Goal: Task Accomplishment & Management: Complete application form

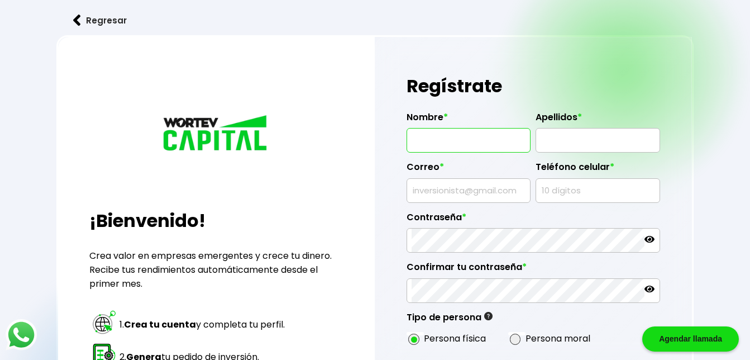
click at [486, 142] on input "text" at bounding box center [468, 139] width 114 height 23
click at [486, 142] on input "[PERSON_NAME]" at bounding box center [468, 139] width 114 height 23
type input "[PERSON_NAME]"
click at [564, 138] on input "text" at bounding box center [597, 139] width 114 height 23
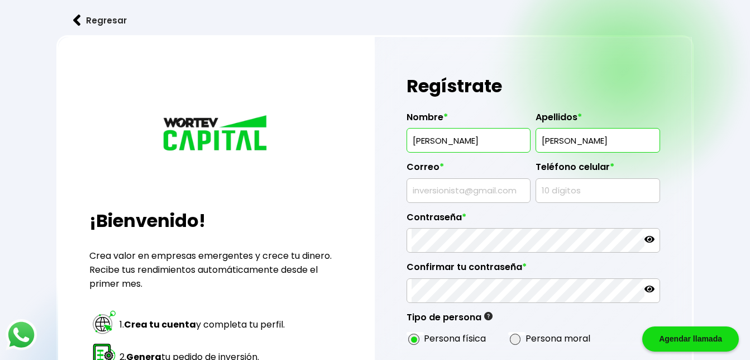
type input "[PERSON_NAME]"
click at [502, 193] on input "text" at bounding box center [468, 190] width 114 height 23
type input "[EMAIL_ADDRESS],com"
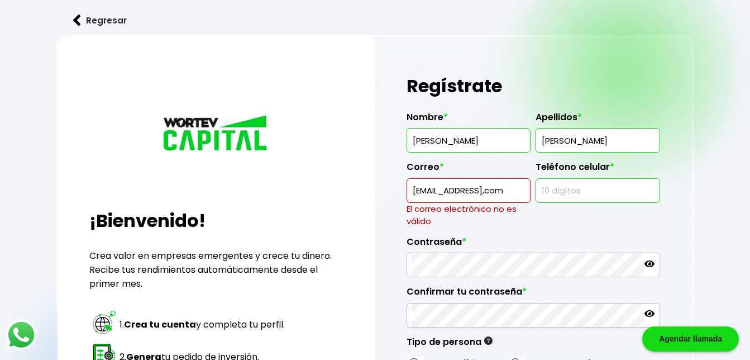
click at [555, 190] on input "text" at bounding box center [597, 190] width 114 height 23
type input "5618564862"
click at [494, 188] on input "[EMAIL_ADDRESS],com" at bounding box center [468, 190] width 114 height 23
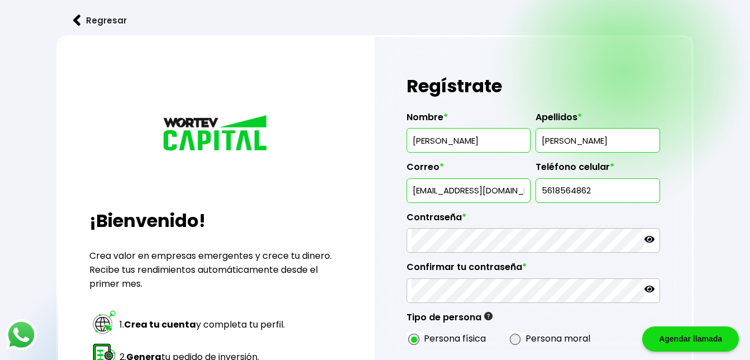
type input "[EMAIL_ADDRESS][DOMAIN_NAME]"
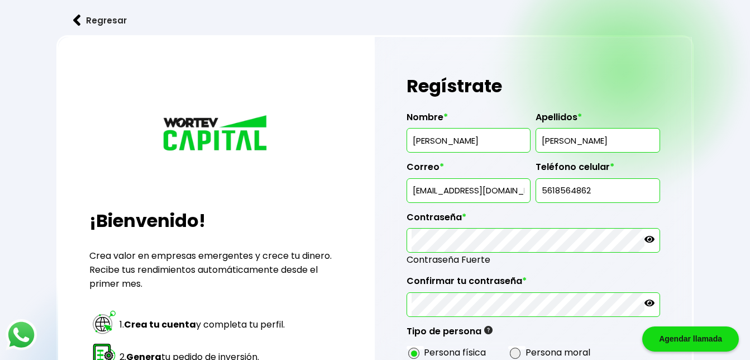
click at [649, 238] on icon at bounding box center [649, 239] width 10 height 7
click at [649, 238] on icon at bounding box center [649, 239] width 10 height 8
click at [649, 238] on icon at bounding box center [649, 239] width 10 height 7
click at [648, 301] on icon at bounding box center [649, 303] width 10 height 10
click at [648, 301] on icon at bounding box center [649, 303] width 10 height 8
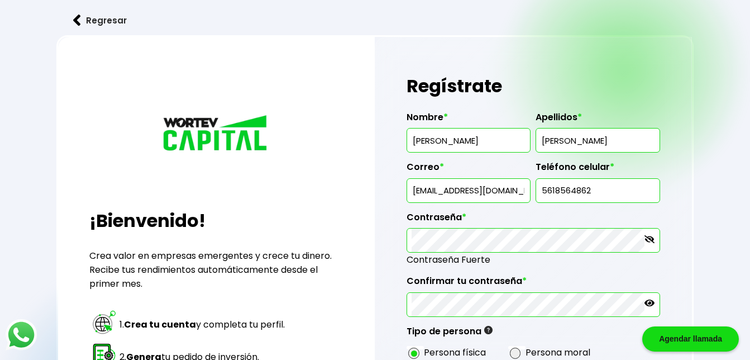
click at [654, 240] on icon at bounding box center [649, 239] width 10 height 10
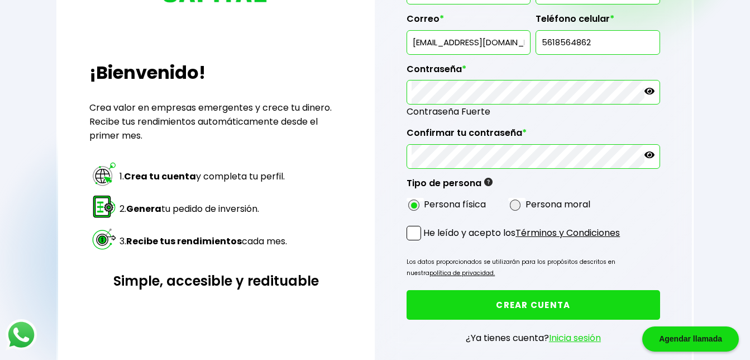
scroll to position [151, 0]
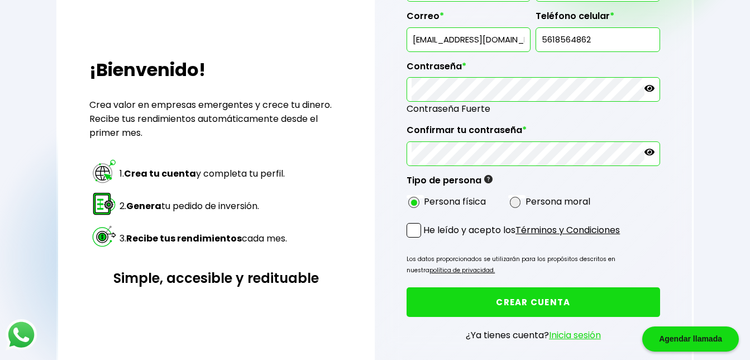
click at [417, 231] on span at bounding box center [413, 230] width 15 height 15
click at [425, 238] on input "He leído y acepto los Términos y Condiciones" at bounding box center [425, 238] width 0 height 0
click at [514, 298] on button "CREAR CUENTA" at bounding box center [532, 302] width 253 height 30
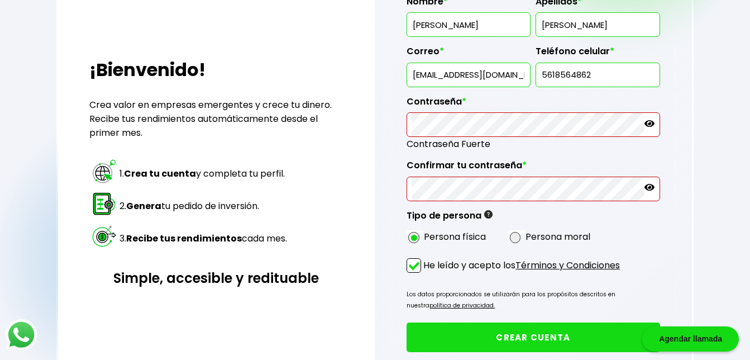
click at [648, 121] on icon at bounding box center [649, 123] width 10 height 7
click at [652, 188] on icon at bounding box center [649, 187] width 10 height 7
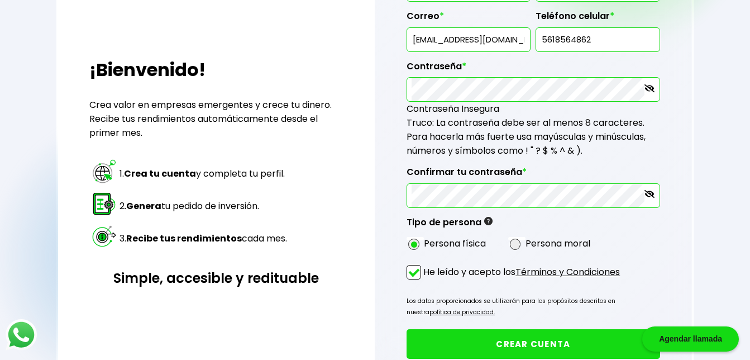
click at [559, 338] on button "CREAR CUENTA" at bounding box center [532, 344] width 253 height 30
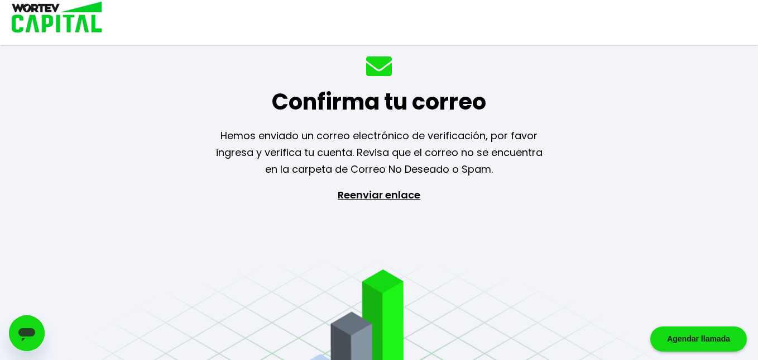
click at [396, 194] on p "Reenviar enlace" at bounding box center [379, 244] width 103 height 117
click at [539, 275] on div "Confirma tu correo Hemos enviado un correo electrónico de verificación, por fav…" at bounding box center [379, 180] width 758 height 360
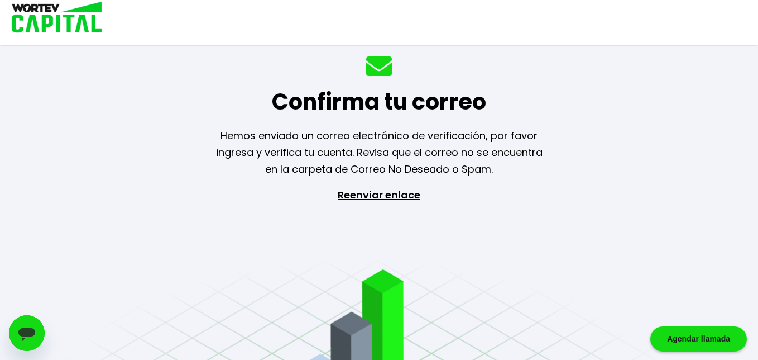
drag, startPoint x: 758, startPoint y: 58, endPoint x: 706, endPoint y: 94, distance: 63.3
click at [706, 94] on div "Confirma tu correo Hemos enviado un correo electrónico de verificación, por fav…" at bounding box center [379, 180] width 758 height 360
click at [599, 59] on div "Confirma tu correo Hemos enviado un correo electrónico de verificación, por fav…" at bounding box center [379, 180] width 758 height 360
click at [692, 333] on div "Agendar llamada" at bounding box center [698, 338] width 97 height 25
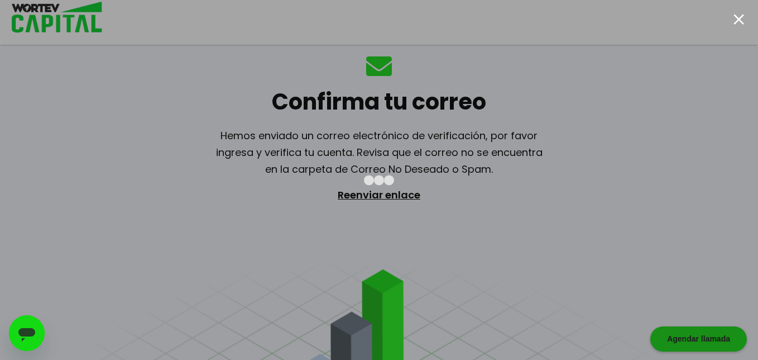
click at [21, 338] on icon "Abrir ventana de mensajería" at bounding box center [27, 333] width 20 height 20
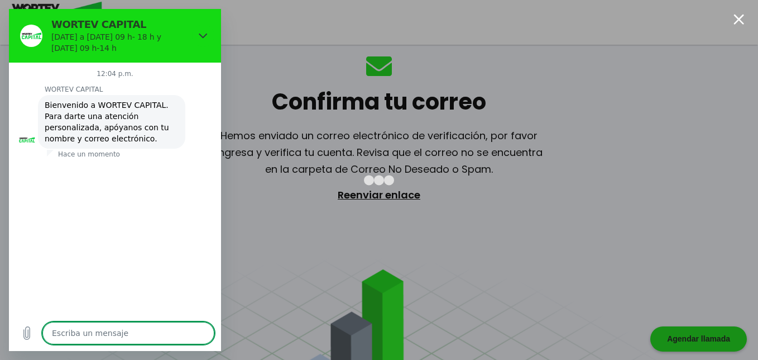
type textarea "x"
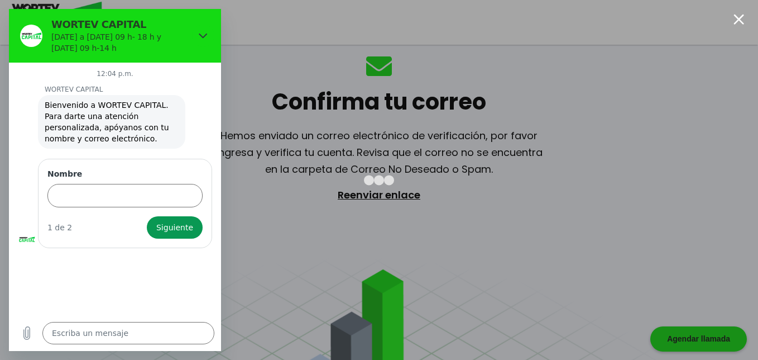
click at [21, 338] on icon "Cargar archivo" at bounding box center [26, 332] width 13 height 13
click at [93, 203] on input "Nombre" at bounding box center [124, 194] width 155 height 23
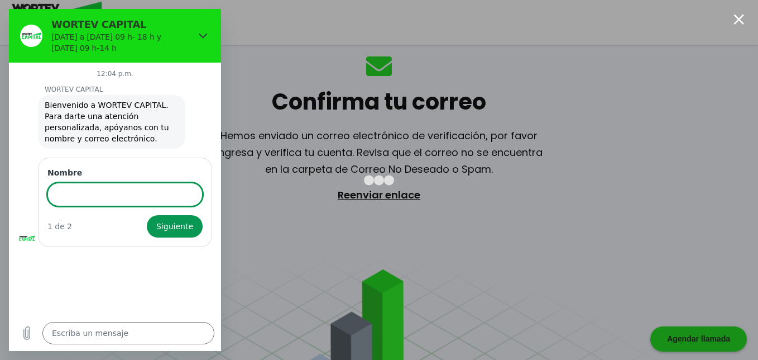
click at [93, 203] on input "Nombre" at bounding box center [124, 194] width 155 height 23
click at [104, 195] on input "[PERSON_NAME]" at bounding box center [124, 194] width 155 height 23
type input "[PERSON_NAME]"
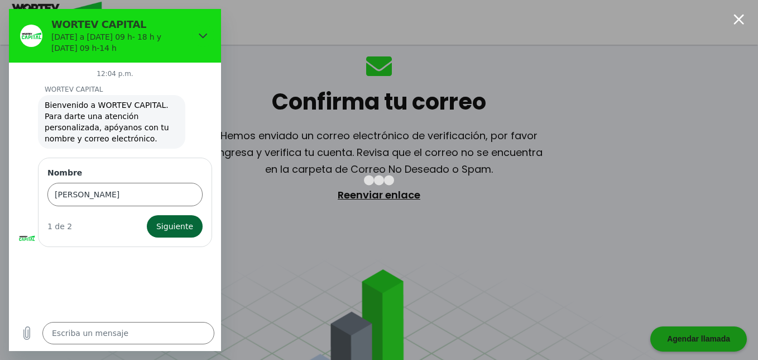
click at [190, 232] on span "Siguiente" at bounding box center [174, 225] width 37 height 13
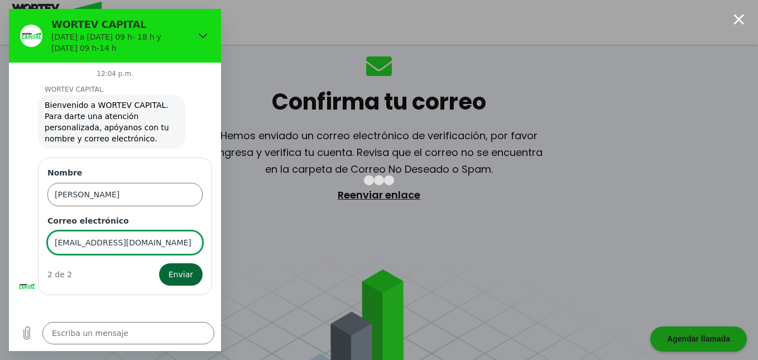
type input "[EMAIL_ADDRESS][DOMAIN_NAME]"
click at [173, 281] on button "Enviar" at bounding box center [181, 274] width 44 height 22
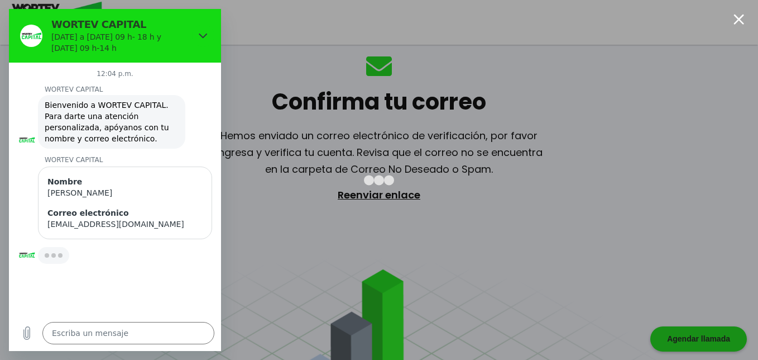
click at [173, 281] on div "12:04 [PERSON_NAME] CAPITAL WORTEV CAPITAL dice: Bienvenido a WORTEV CAPITAL. P…" at bounding box center [115, 189] width 212 height 252
type textarea "x"
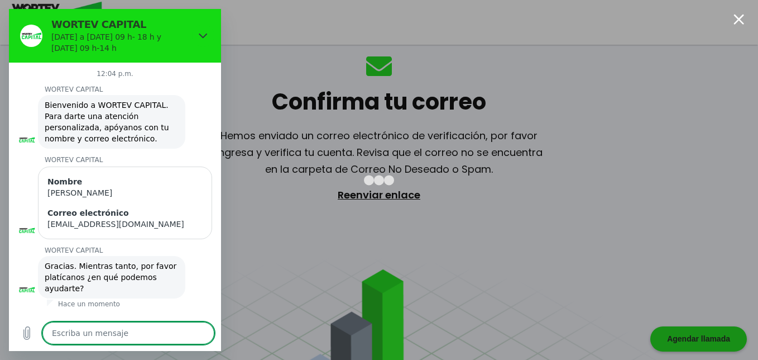
type textarea "m"
type textarea "x"
type textarea "me"
type textarea "x"
type textarea "me"
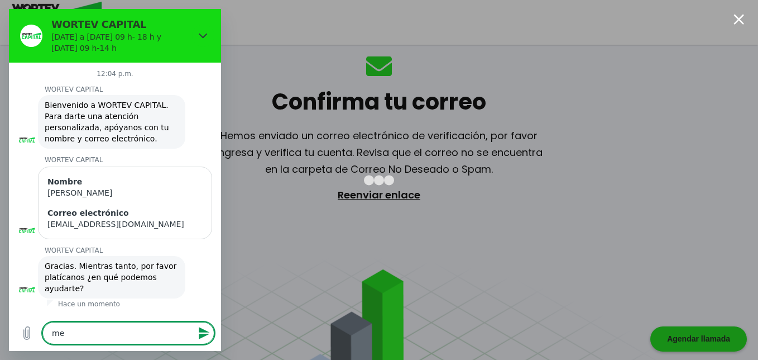
type textarea "x"
type textarea "me"
type textarea "x"
type textarea "m"
type textarea "x"
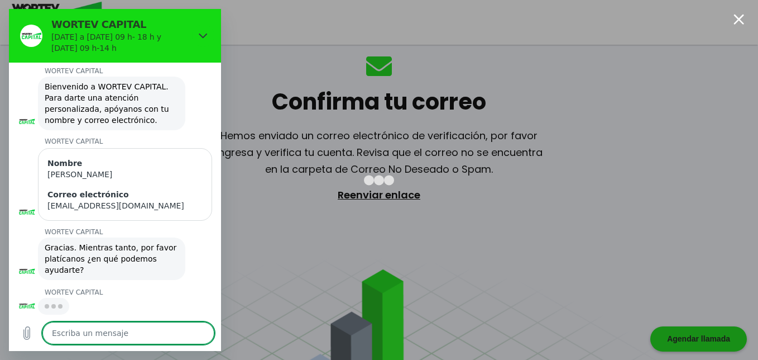
type textarea "x"
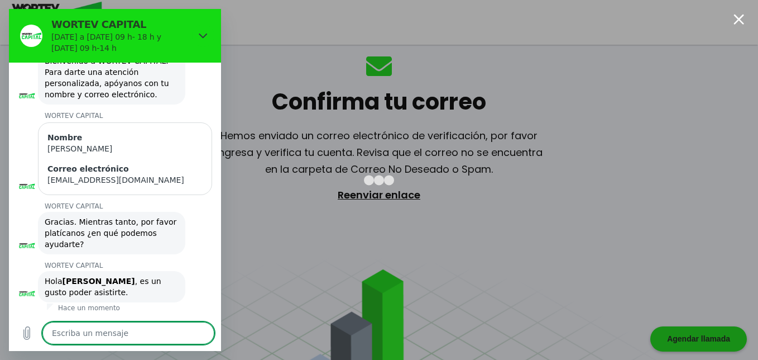
scroll to position [55, 0]
type textarea "p"
type textarea "x"
type textarea "pa"
type textarea "x"
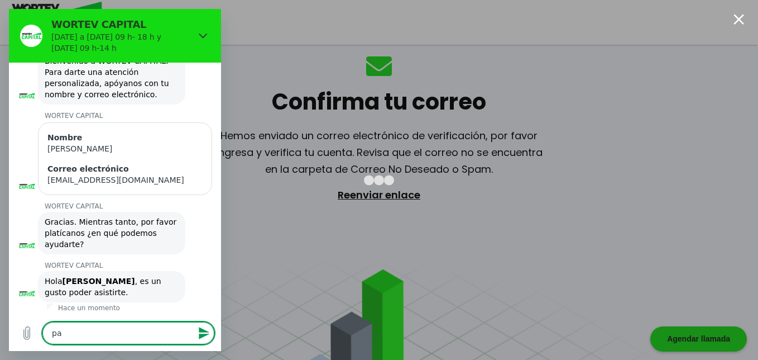
type textarea "par"
type textarea "x"
type textarea "para"
type textarea "x"
type textarea "para"
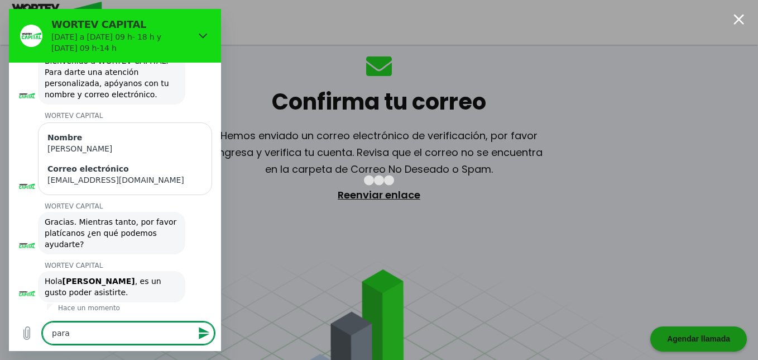
type textarea "x"
type textarea "para t"
type textarea "x"
type textarea "para te"
type textarea "x"
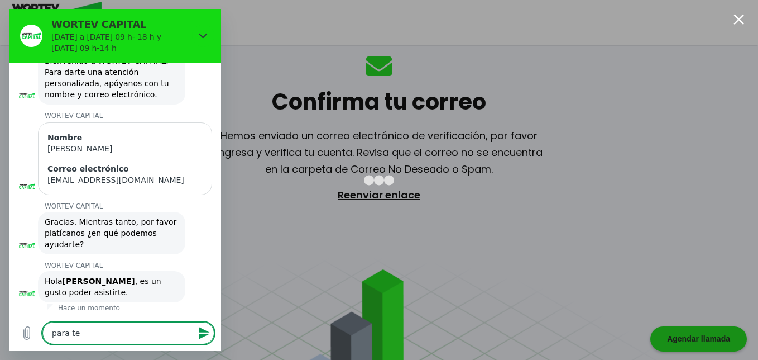
type textarea "para tew"
type textarea "x"
type textarea "para tewr"
type textarea "x"
type textarea "para tew"
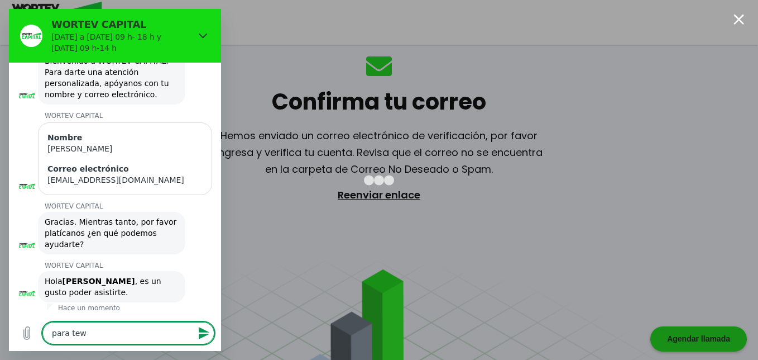
type textarea "x"
type textarea "para te"
type textarea "x"
type textarea "para ter"
type textarea "x"
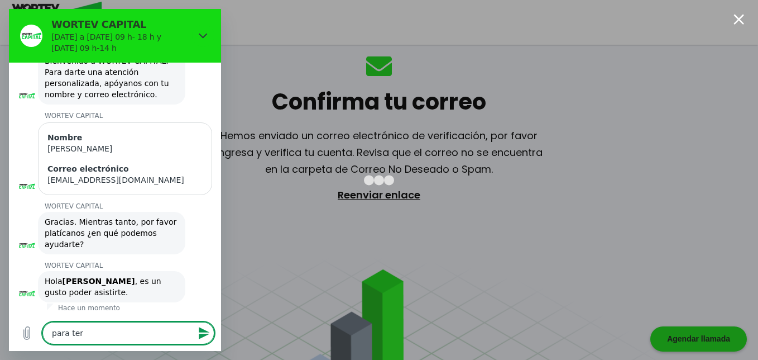
type textarea "para term"
type textarea "x"
type textarea "para termi"
type textarea "x"
type textarea "para termie"
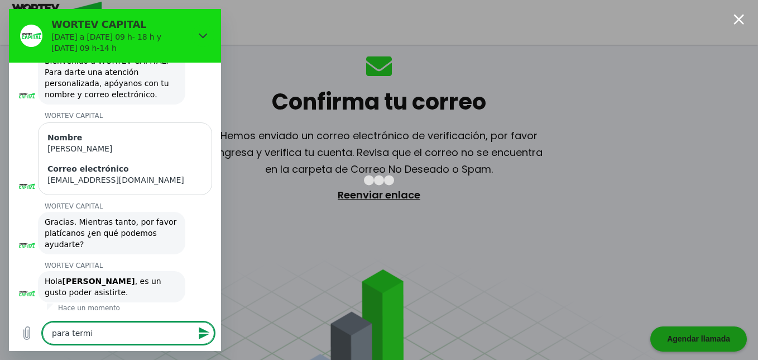
type textarea "x"
type textarea "para termi"
type textarea "x"
type textarea "para termin"
type textarea "x"
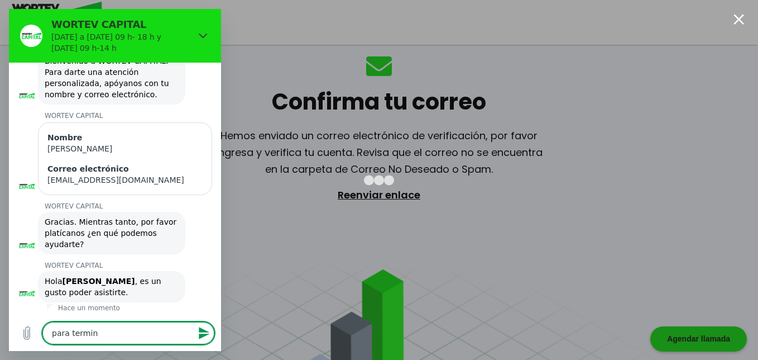
type textarea "para termina"
type textarea "x"
type textarea "para terminar"
type textarea "x"
type textarea "para terminar"
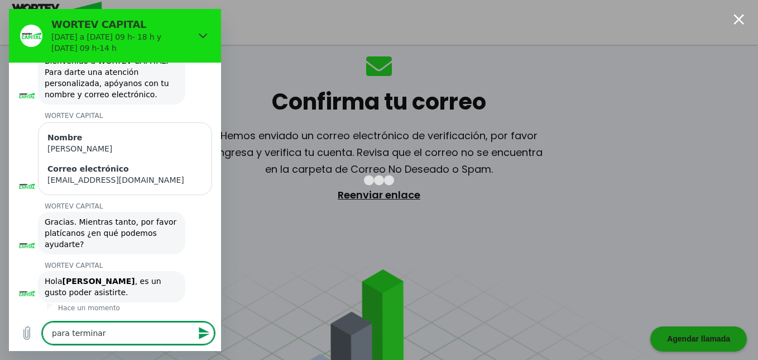
type textarea "x"
type textarea "para terminar l"
type textarea "x"
type textarea "para terminar la"
type textarea "x"
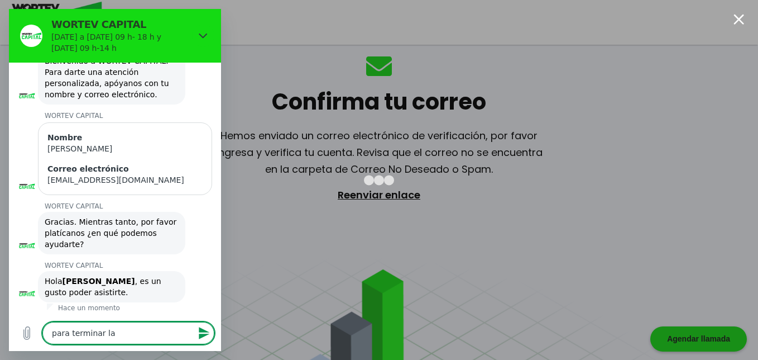
type textarea "para terminar la"
type textarea "x"
type textarea "para terminar la p"
type textarea "x"
type textarea "para terminar la pr"
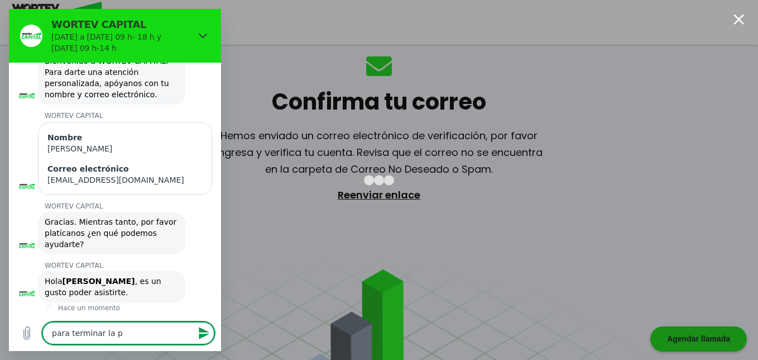
type textarea "x"
type textarea "para terminar la pro"
type textarea "x"
type textarea "para terminar la prog"
type textarea "x"
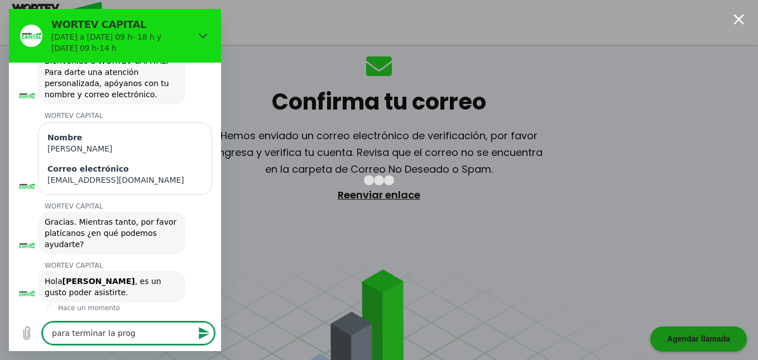
type textarea "para terminar la progr"
type textarea "x"
type textarea "para terminar la progra"
type textarea "x"
type textarea "para terminar la program"
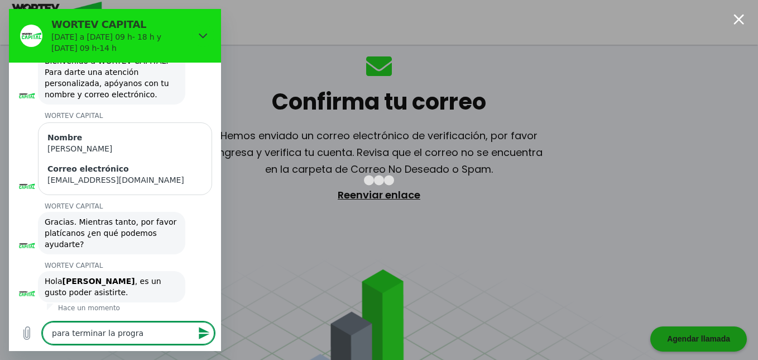
type textarea "x"
type textarea "para terminar la programa"
type textarea "x"
type textarea "para terminar la programac"
type textarea "x"
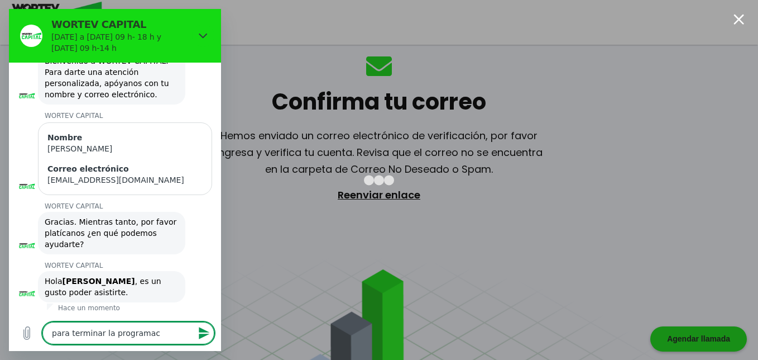
type textarea "para terminar la programaci"
type textarea "x"
type textarea "para terminar la programacio"
type textarea "x"
type textarea "para terminar la programacion"
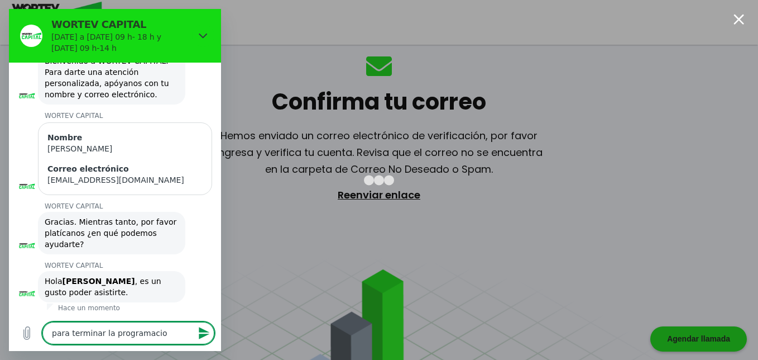
type textarea "x"
type textarea "para terminar la programacion"
type textarea "x"
type textarea "para terminar la programacion d"
type textarea "x"
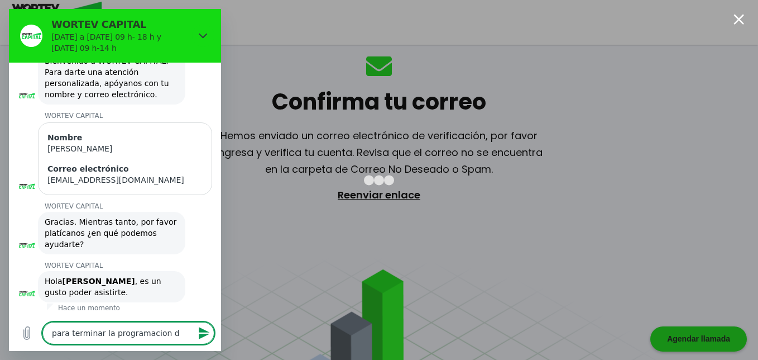
type textarea "para terminar la programacion de"
type textarea "x"
type textarea "para terminar la programacion de"
type textarea "x"
type textarea "para terminar la programacion de l"
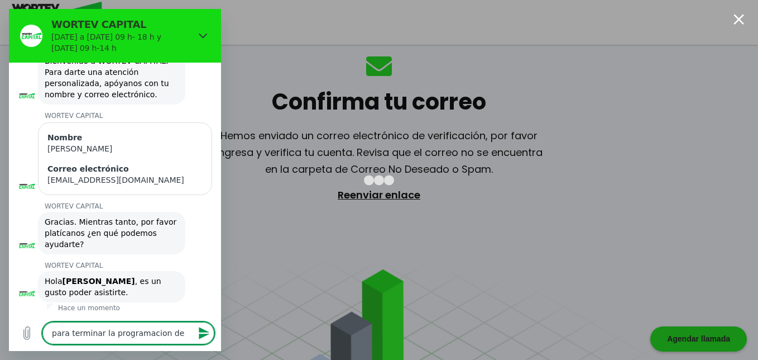
type textarea "x"
type textarea "para terminar la programacion de la"
type textarea "x"
type textarea "para terminar la programacion de la"
type textarea "x"
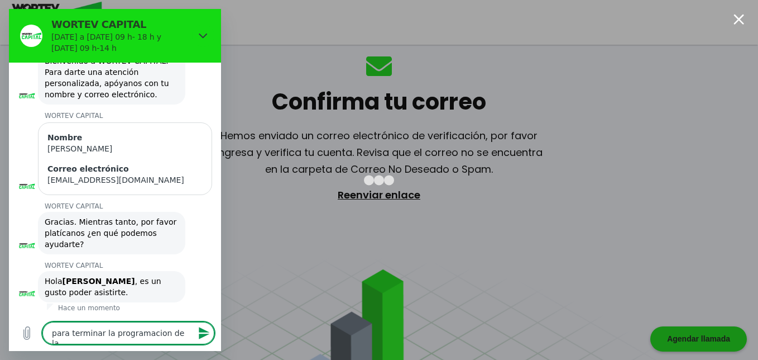
type textarea "para terminar la programacion de la s"
type textarea "x"
type textarea "para terminar la programacion de la"
type textarea "x"
type textarea "para terminar la programacion de la c"
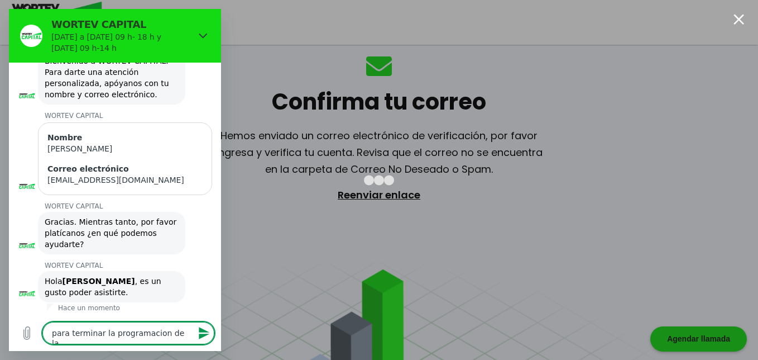
type textarea "x"
type textarea "para terminar la programacion de la ci"
type textarea "x"
type textarea "para terminar la programacion de la cit"
type textarea "x"
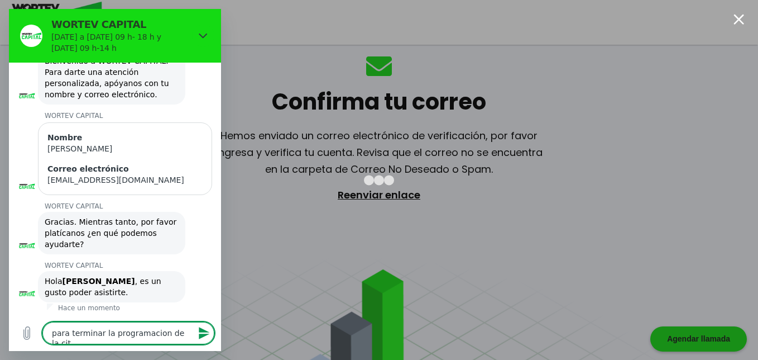
type textarea "para terminar la programacion de la cita"
type textarea "x"
type textarea "para terminar la programacion de la cita"
type textarea "x"
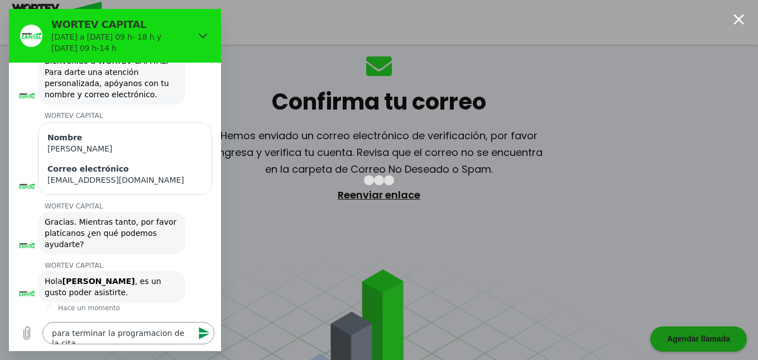
type textarea "para terminar la programación de la cita"
type textarea "x"
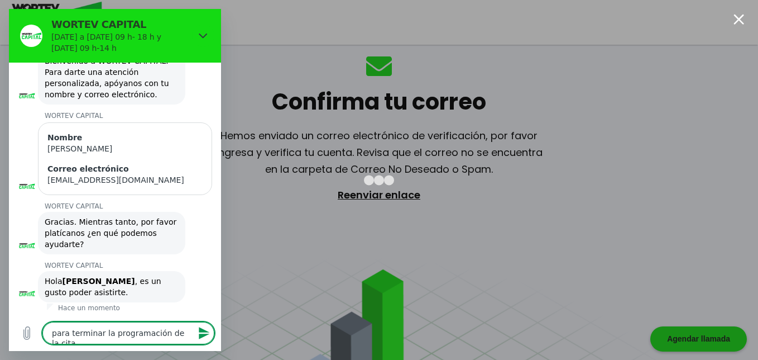
click at [184, 333] on textarea "para terminar la programación de la cita" at bounding box center [128, 333] width 172 height 22
type textarea "para terminar la programación de la cita"
type textarea "x"
type textarea "para terminar la programación de la cita y"
type textarea "x"
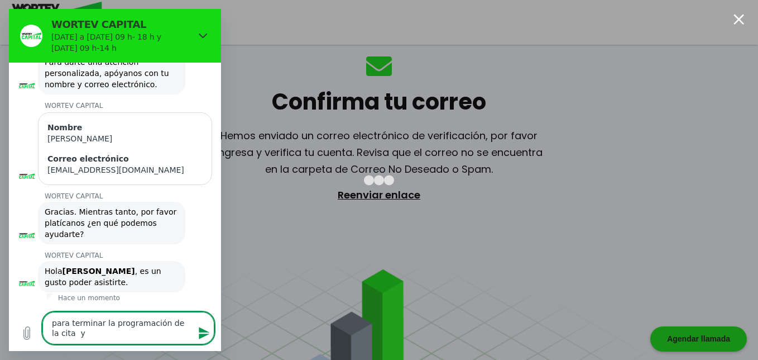
type textarea "para terminar la programación de la cita ya"
type textarea "x"
type textarea "para terminar la programación de la cita ya"
type textarea "x"
type textarea "para terminar la programación de la cita ya n"
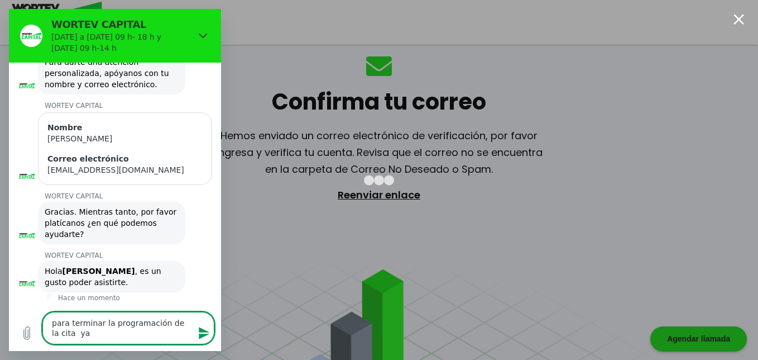
type textarea "x"
type textarea "para terminar la programación de la cita ya no"
type textarea "x"
type textarea "para terminar la programación de la cita ya no"
type textarea "x"
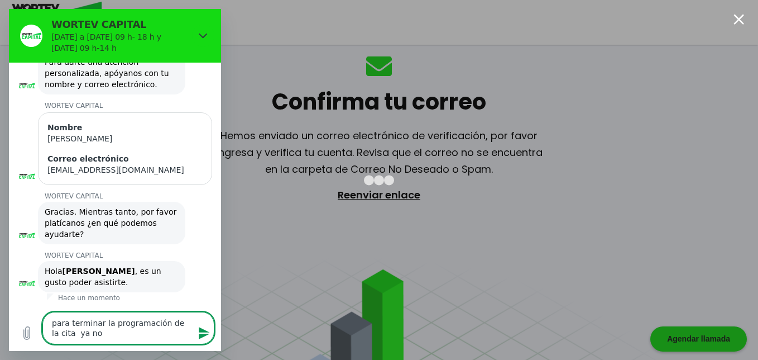
type textarea "para terminar la programación de la cita ya no p"
type textarea "x"
type textarea "para terminar la programación de la cita ya no pu"
type textarea "x"
type textarea "para terminar la programación de la cita ya no pue"
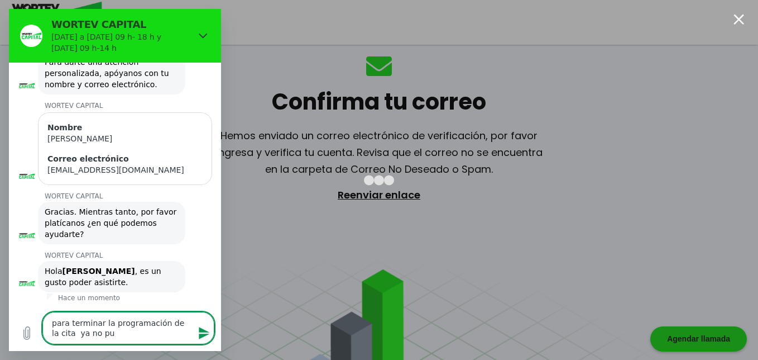
type textarea "x"
type textarea "para terminar la programación de la cita ya no pued"
type textarea "x"
type textarea "para terminar la programación de la cita ya no puedo"
type textarea "x"
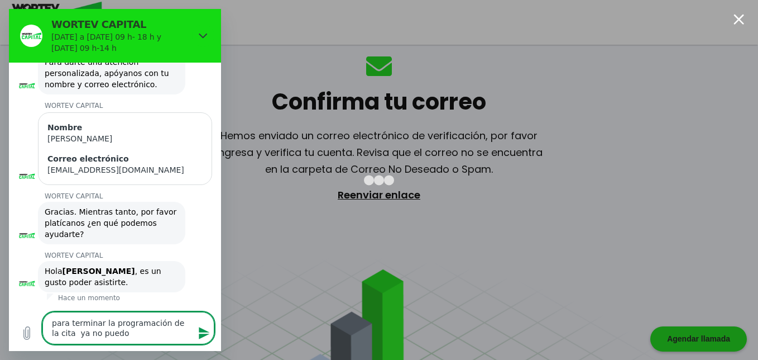
type textarea "para terminar la programación de la cita ya no puedo"
type textarea "x"
type textarea "para terminar la programación de la cita ya no puedo t"
type textarea "x"
type textarea "para terminar la programación de la cita ya no puedo te"
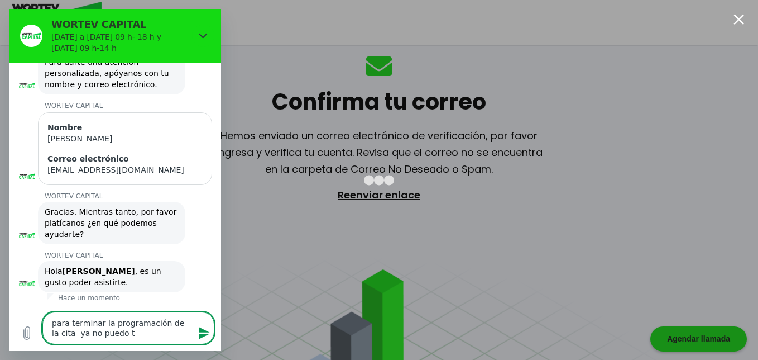
type textarea "x"
type textarea "para terminar la programación de la cita ya no puedo ter"
type textarea "x"
type textarea "para terminar la programación de la cita ya no puedo term"
type textarea "x"
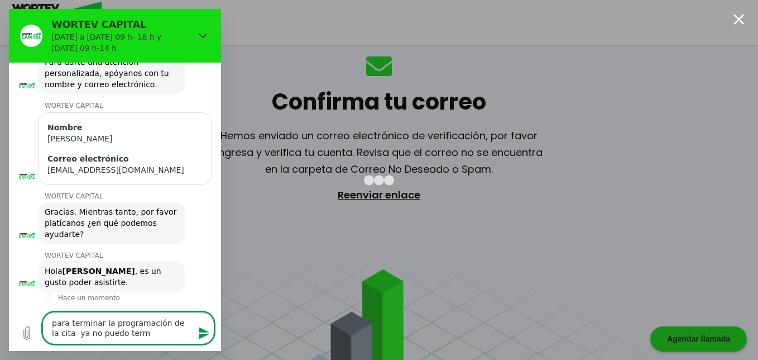
type textarea "para terminar la programación de la cita ya no puedo termi"
type textarea "x"
type textarea "para terminar la programación de la cita ya no puedo termin"
type textarea "x"
type textarea "para terminar la programación de la cita ya no puedo termina"
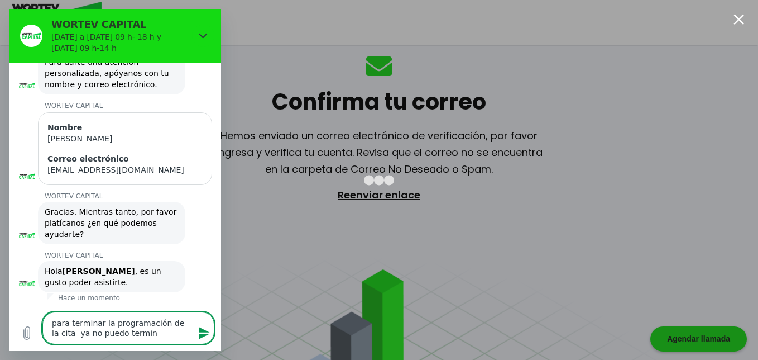
type textarea "x"
type textarea "para terminar la programación de la cita ya no puedo terminar"
type textarea "x"
type textarea "para terminar la programación de la cita ya no puedo terminar"
type textarea "x"
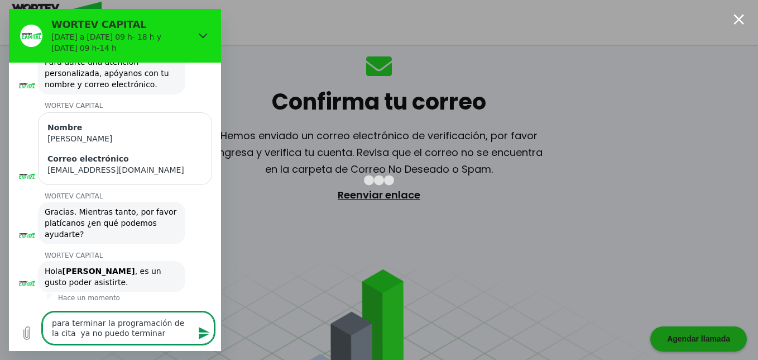
type textarea "para terminar la programación de la cita ya no puedo terminar"
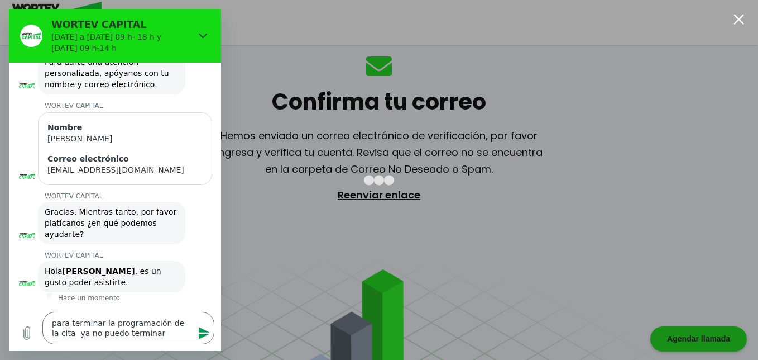
click at [203, 336] on icon "Enviar mensaje" at bounding box center [204, 333] width 11 height 12
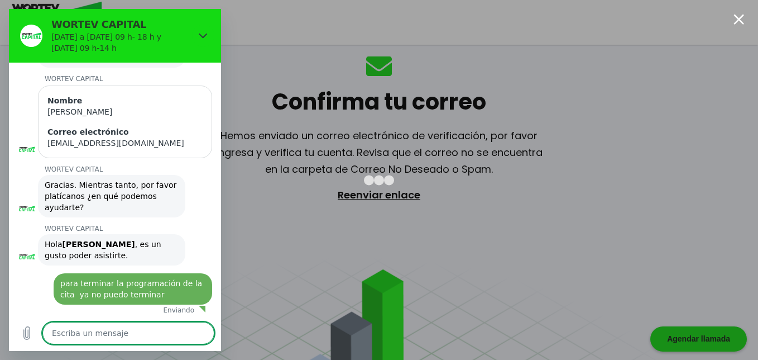
type textarea "x"
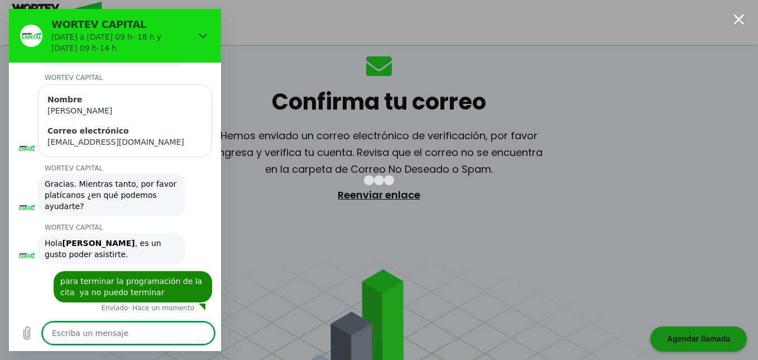
scroll to position [93, 0]
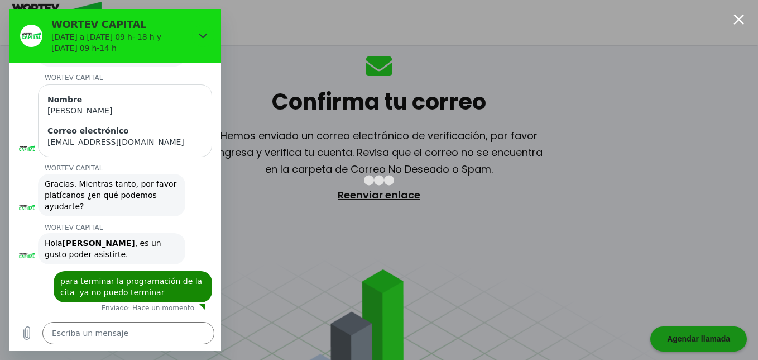
drag, startPoint x: 61, startPoint y: 245, endPoint x: 127, endPoint y: 249, distance: 66.6
click at [127, 249] on div "Hola [PERSON_NAME] , es un gusto poder asistirte." at bounding box center [112, 248] width 134 height 22
drag, startPoint x: 127, startPoint y: 249, endPoint x: 181, endPoint y: 260, distance: 54.7
click at [181, 260] on div "WORTEV CAPITAL dice: [PERSON_NAME] , es un gusto poder asistirte." at bounding box center [119, 248] width 203 height 32
click at [63, 243] on strong "[PERSON_NAME]" at bounding box center [99, 242] width 73 height 9
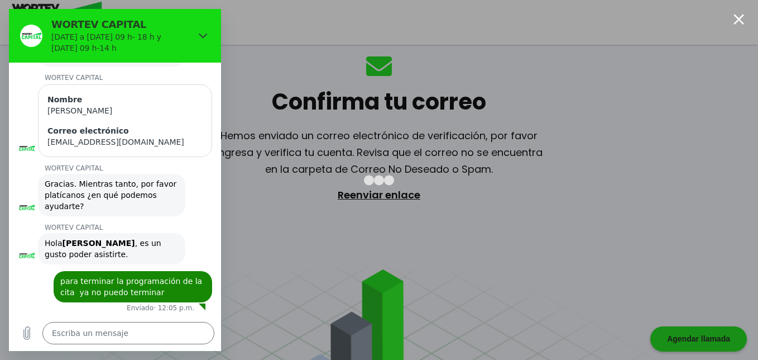
click at [25, 253] on figure at bounding box center [27, 255] width 18 height 18
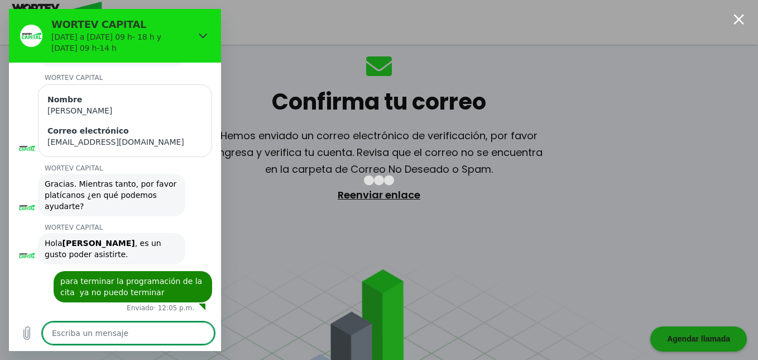
click at [73, 323] on textarea at bounding box center [128, 333] width 172 height 22
type textarea "o"
type textarea "x"
type textarea "o"
type textarea "x"
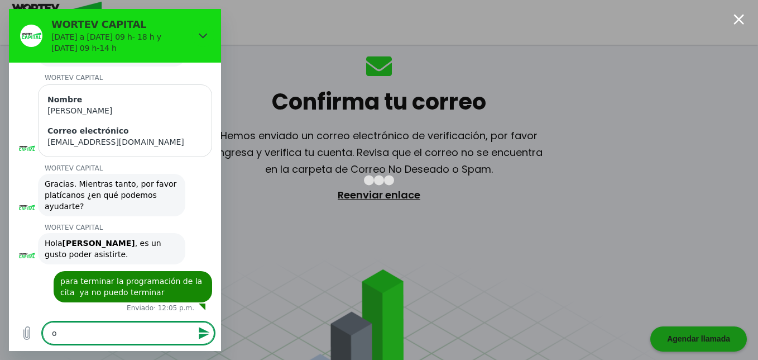
type textarea "o y"
type textarea "x"
type textarea "o ya"
type textarea "x"
type textarea "o ya"
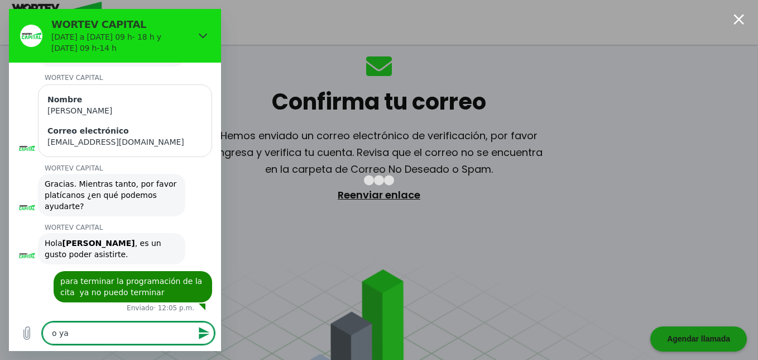
type textarea "x"
type textarea "o ya d"
type textarea "x"
type textarea "o ya de"
type textarea "x"
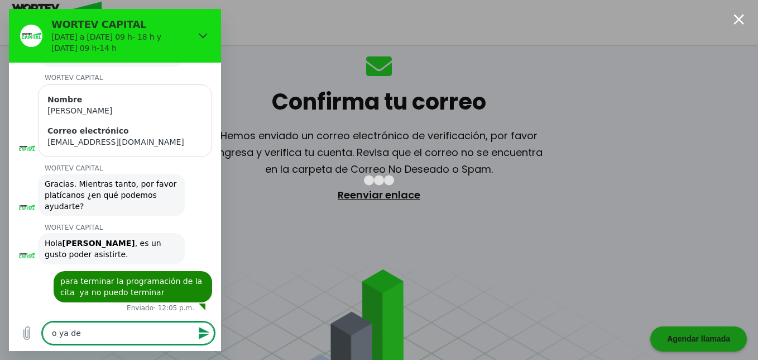
type textarea "o ya de"
type textarea "x"
type textarea "o ya de h"
type textarea "x"
type textarea "o ya de ha"
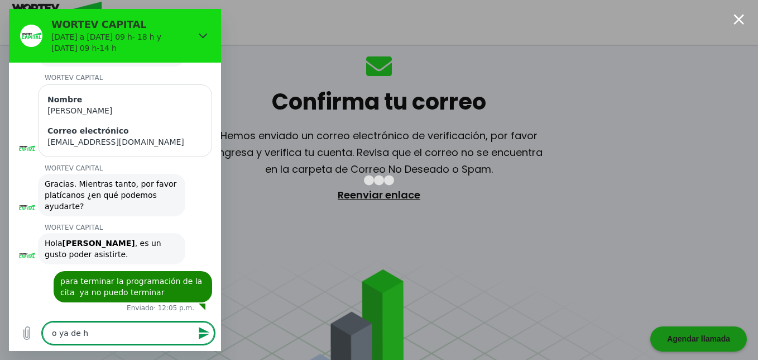
type textarea "x"
type textarea "o ya de hay"
type textarea "x"
type textarea "o ya de hay"
type textarea "x"
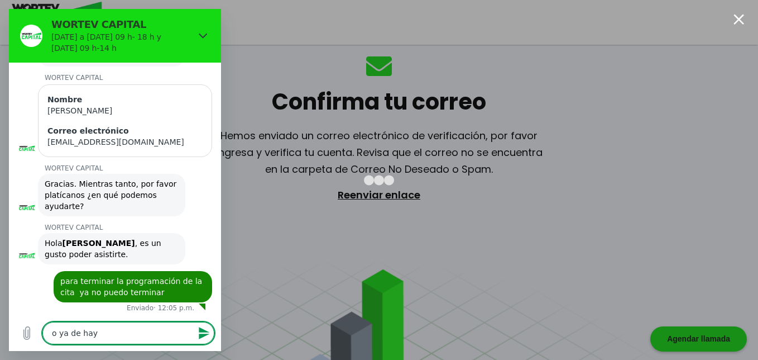
type textarea "o ya de hay t"
type textarea "x"
type textarea "o ya de hay"
type textarea "x"
type textarea "o ya de hay y"
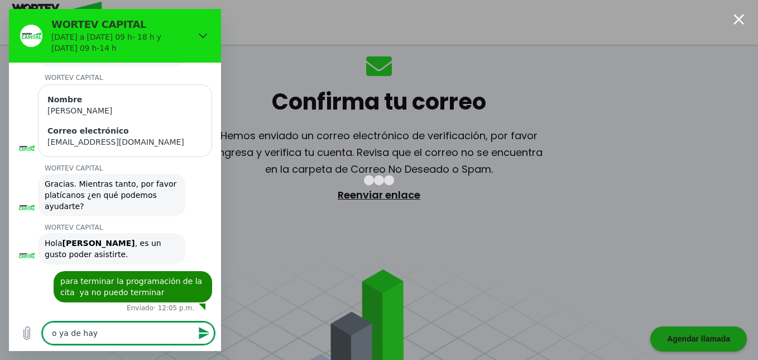
type textarea "x"
type textarea "o ya de hay ya"
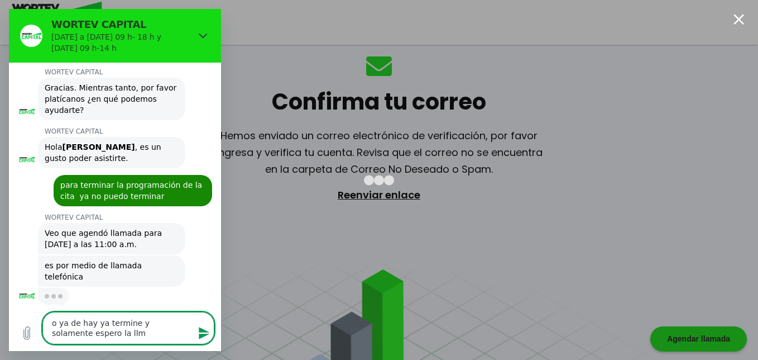
scroll to position [178, 0]
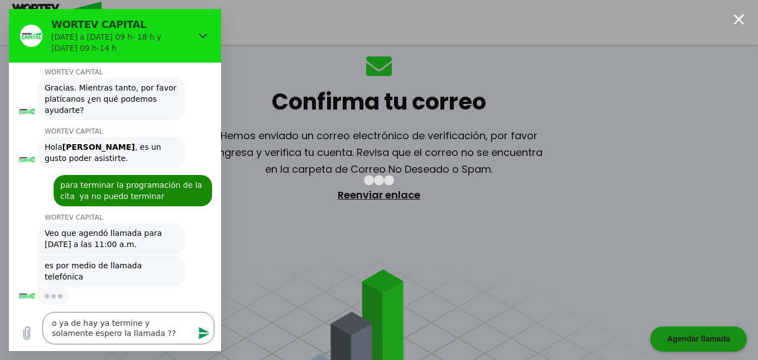
click at [196, 332] on button "Enviar mensaje" at bounding box center [203, 333] width 22 height 22
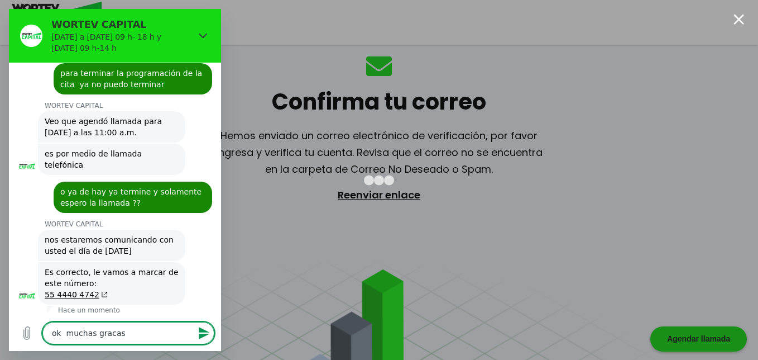
scroll to position [292, 0]
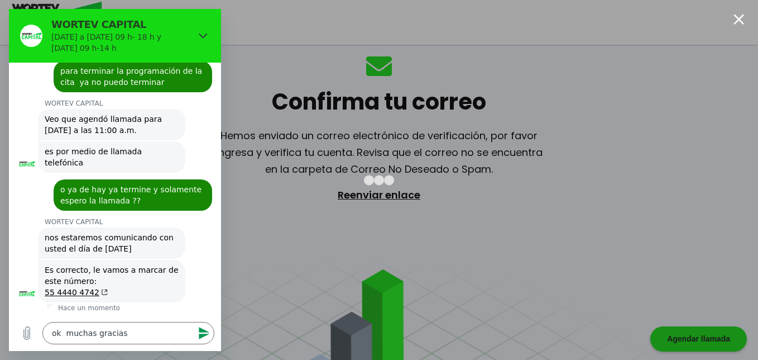
click at [201, 334] on icon "Enviar mensaje" at bounding box center [204, 333] width 11 height 12
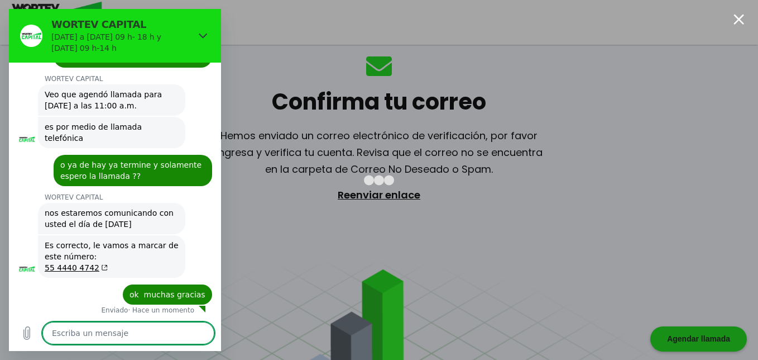
scroll to position [319, 0]
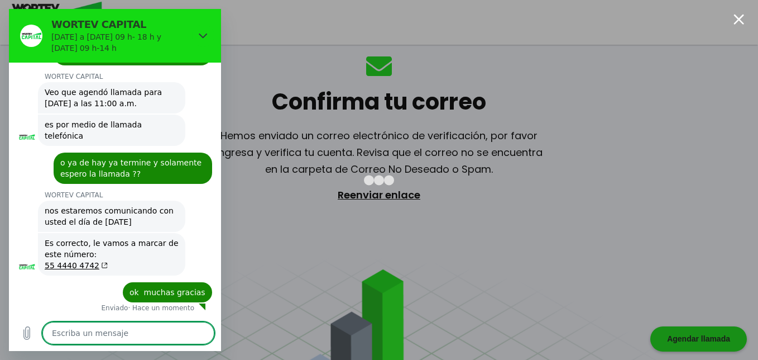
click at [83, 333] on textarea at bounding box center [128, 333] width 172 height 22
click at [205, 328] on icon "Enviar mensaje" at bounding box center [204, 332] width 13 height 13
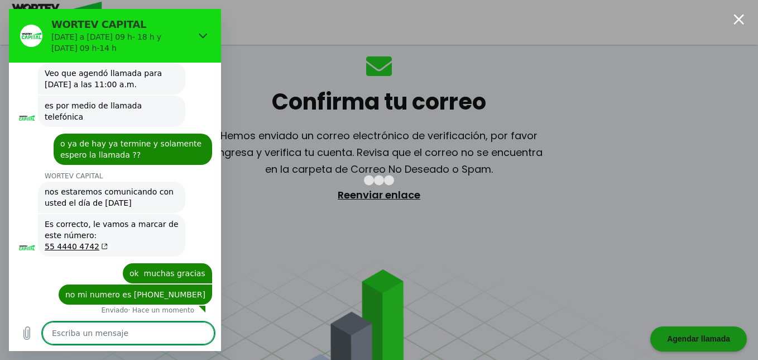
scroll to position [340, 0]
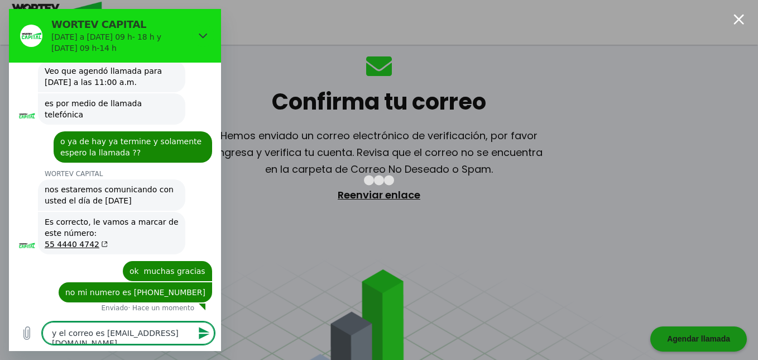
click at [198, 334] on icon "Enviar mensaje" at bounding box center [204, 332] width 13 height 13
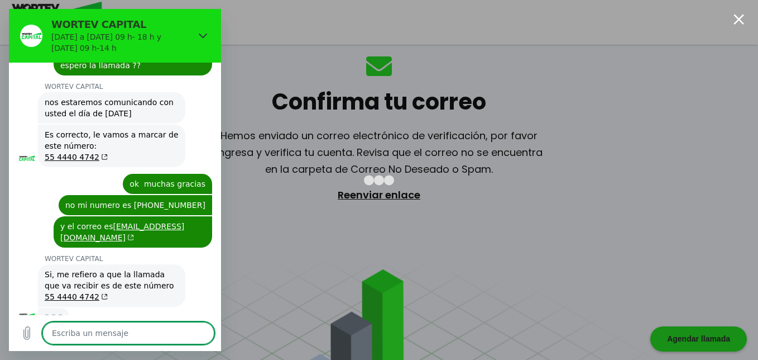
scroll to position [426, 0]
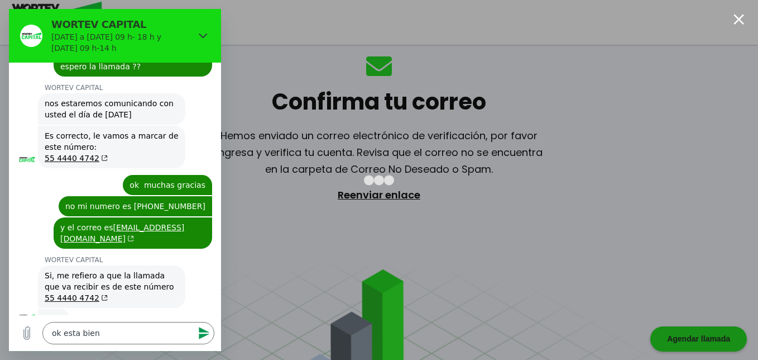
click at [210, 324] on button "Enviar mensaje" at bounding box center [203, 333] width 22 height 22
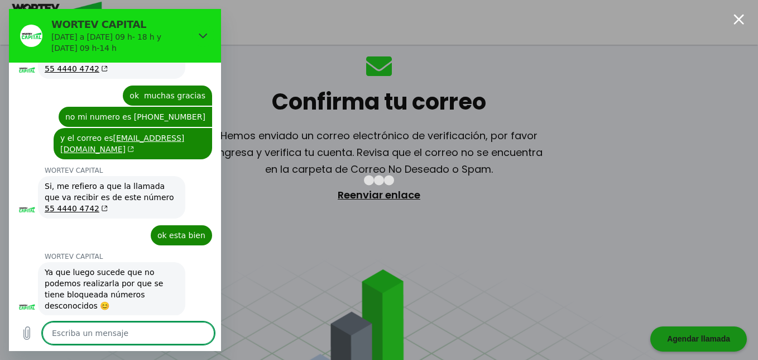
scroll to position [518, 0]
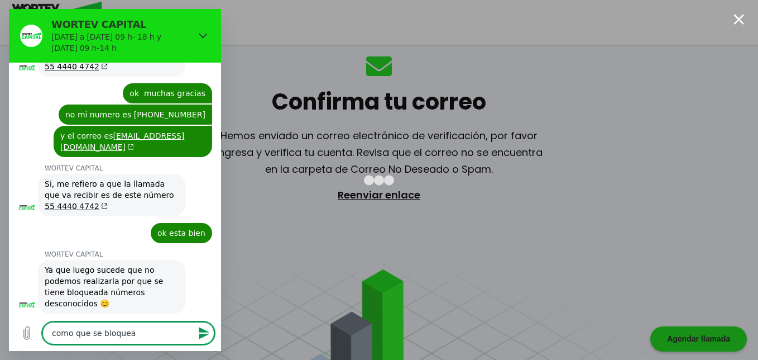
click at [200, 333] on icon "Enviar mensaje" at bounding box center [204, 332] width 13 height 13
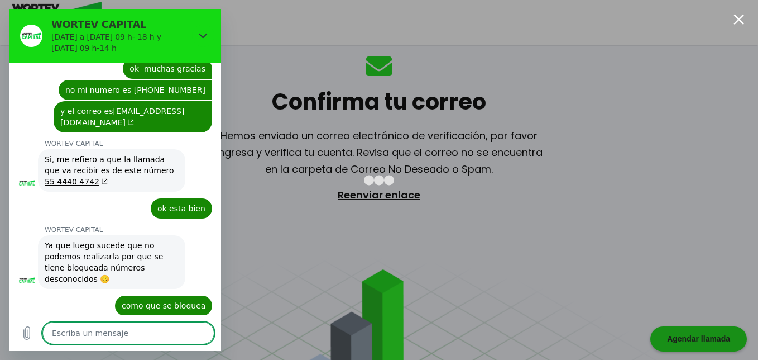
scroll to position [544, 0]
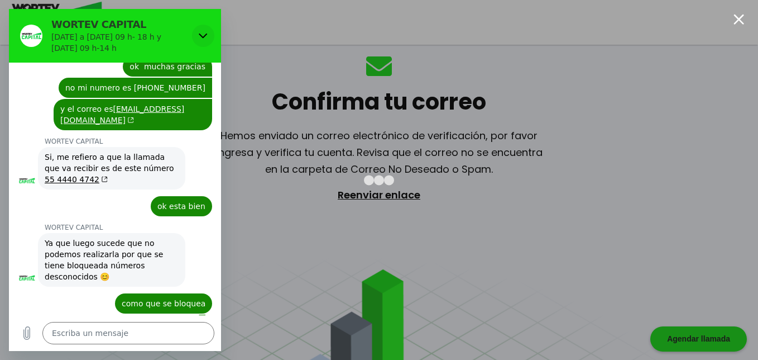
click at [204, 34] on icon "Cerrar" at bounding box center [203, 35] width 9 height 9
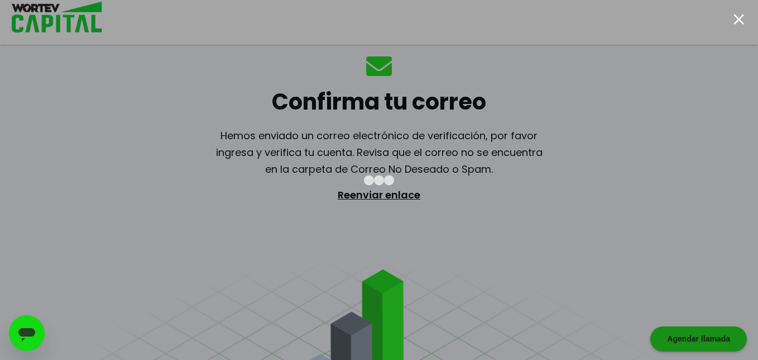
scroll to position [533, 0]
click at [730, 20] on div at bounding box center [379, 180] width 758 height 360
